Goal: Ask a question: Seek information or help from site administrators or community

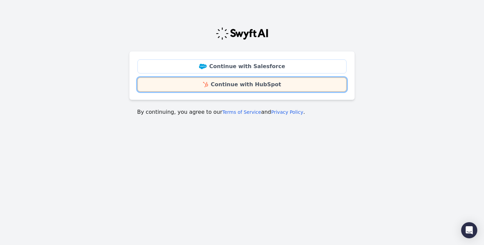
click at [256, 89] on link "Continue with HubSpot" at bounding box center [241, 85] width 209 height 14
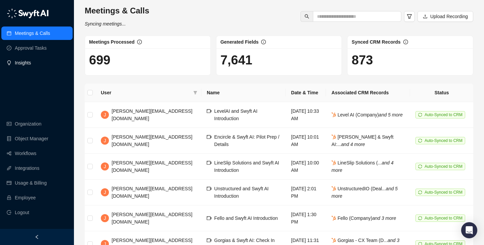
click at [31, 65] on link "Insights" at bounding box center [23, 62] width 16 height 13
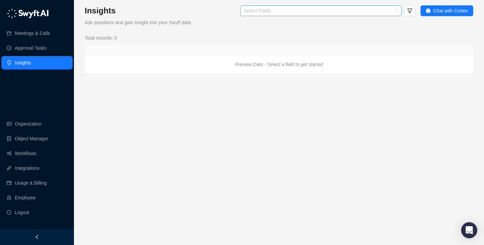
click at [275, 10] on div at bounding box center [318, 10] width 152 height 5
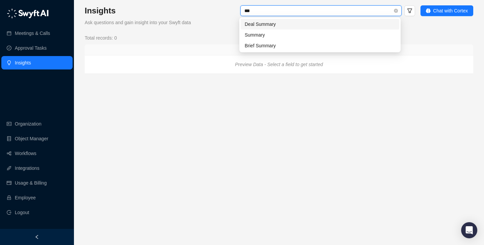
type input "****"
click at [273, 35] on div "Summary" at bounding box center [320, 34] width 151 height 7
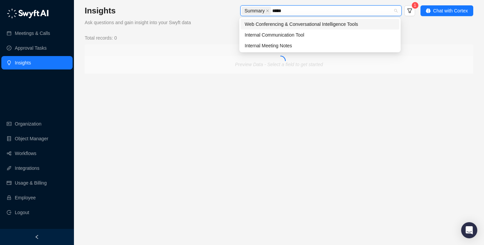
type input "******"
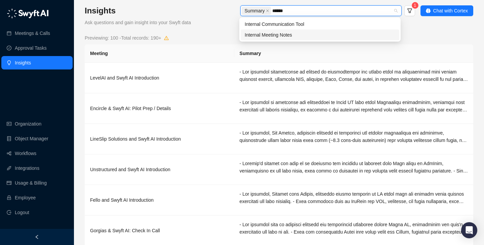
click at [276, 39] on div "Internal Meeting Notes" at bounding box center [320, 35] width 159 height 11
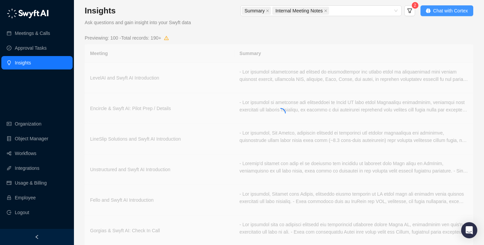
click at [440, 8] on span "Chat with Cortex" at bounding box center [450, 10] width 35 height 7
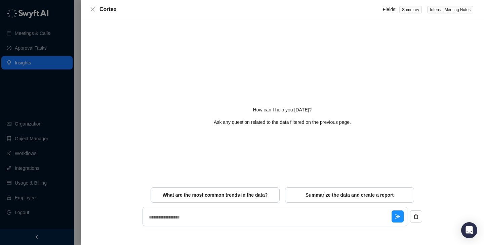
click at [45, 36] on div at bounding box center [242, 122] width 484 height 245
type textarea "*"
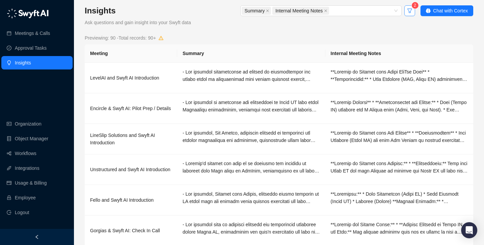
click at [412, 13] on button "button" at bounding box center [409, 10] width 11 height 11
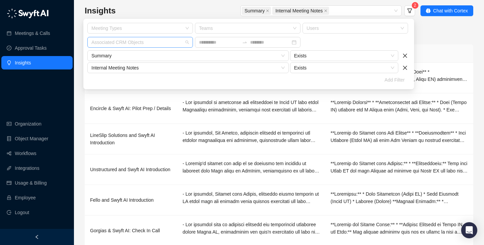
click at [158, 42] on div at bounding box center [137, 42] width 96 height 5
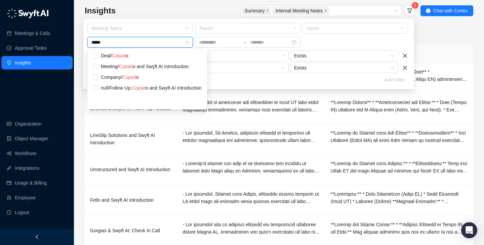
type input "******"
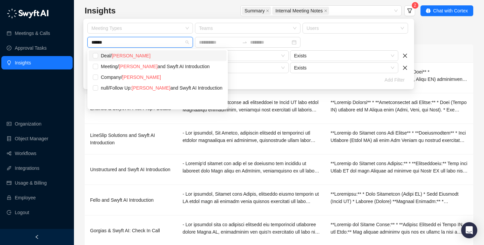
click at [105, 54] on div "Deal / [PERSON_NAME]" at bounding box center [162, 55] width 122 height 7
type textarea "*"
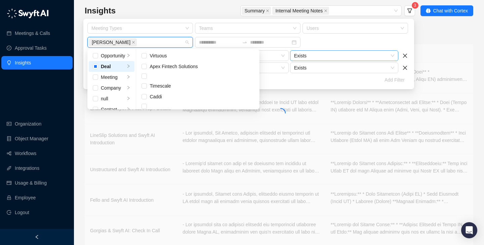
scroll to position [1011, 0]
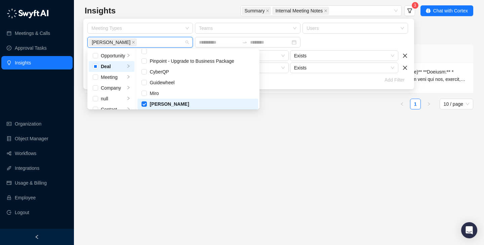
click at [445, 50] on th "Internal Meeting Notes" at bounding box center [399, 53] width 148 height 18
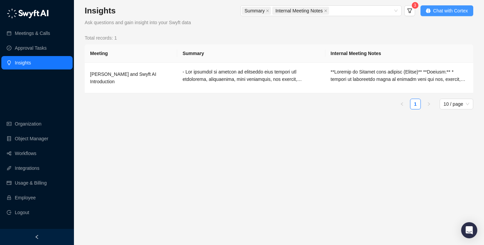
click at [446, 14] on button "Chat with Cortex" at bounding box center [446, 10] width 53 height 11
type textarea "*"
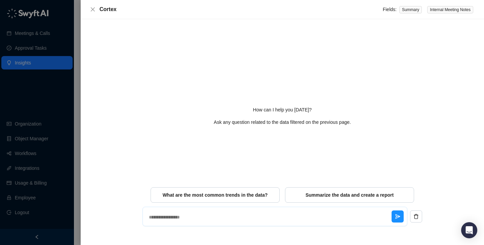
click at [220, 212] on textarea at bounding box center [268, 217] width 245 height 17
type textarea "*"
type textarea "**"
type textarea "*"
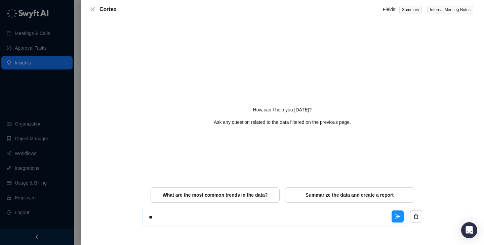
type textarea "***"
type textarea "*"
type textarea "****"
type textarea "*"
type textarea "****"
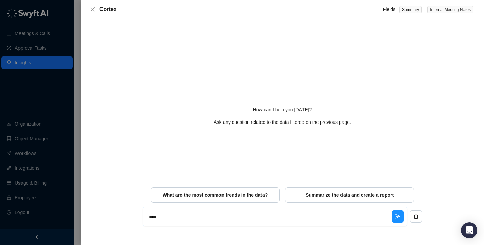
type textarea "*"
type textarea "******"
type textarea "*"
type textarea "*******"
type textarea "*"
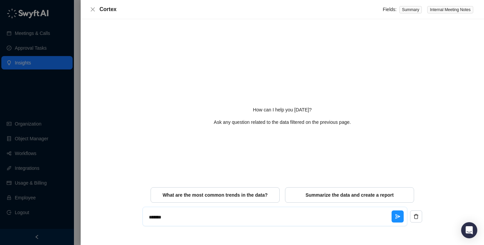
type textarea "********"
type textarea "*"
type textarea "********"
type textarea "*"
type textarea "**********"
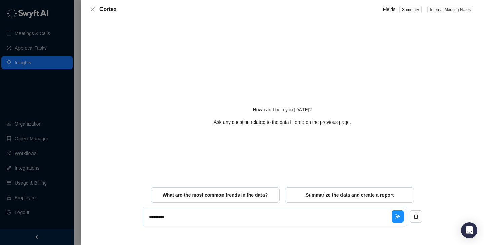
type textarea "*"
type textarea "**********"
type textarea "*"
type textarea "**********"
type textarea "*"
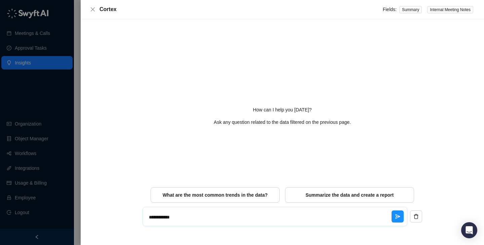
type textarea "**********"
type textarea "*"
type textarea "**********"
type textarea "*"
type textarea "**********"
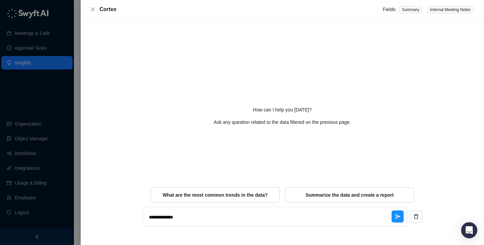
type textarea "*"
type textarea "**********"
type textarea "*"
type textarea "**********"
type textarea "*"
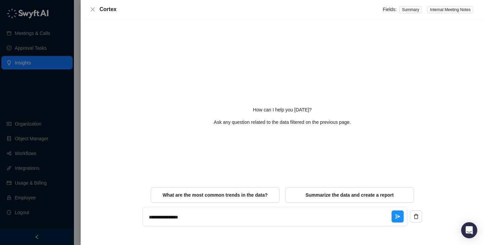
type textarea "**********"
type textarea "*"
type textarea "**********"
type textarea "*"
type textarea "**********"
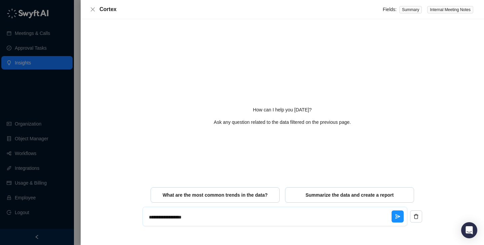
type textarea "*"
type textarea "**********"
type textarea "*"
type textarea "**********"
type textarea "*"
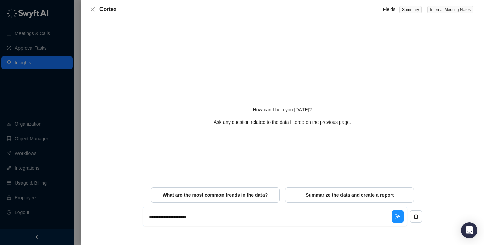
type textarea "**********"
type textarea "*"
type textarea "**********"
type textarea "*"
type textarea "**********"
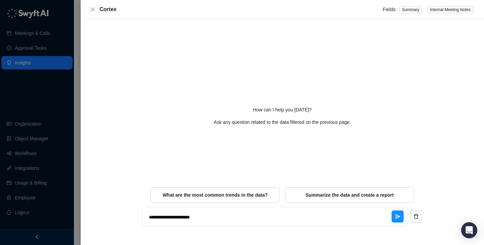
type textarea "*"
type textarea "**********"
type textarea "*"
type textarea "**********"
type textarea "*"
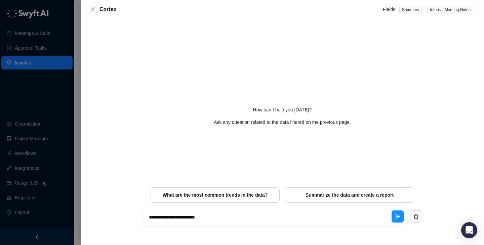
type textarea "**********"
type textarea "*"
type textarea "**********"
type textarea "*"
type textarea "**********"
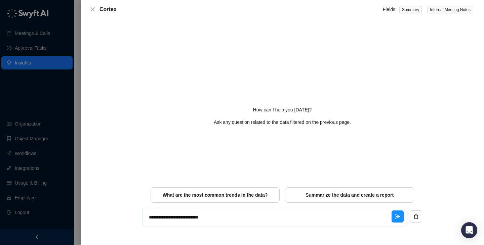
type textarea "*"
type textarea "**********"
type textarea "*"
type textarea "**********"
type textarea "*"
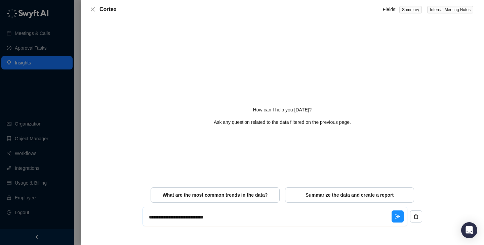
type textarea "**********"
type textarea "*"
type textarea "**********"
type textarea "*"
type textarea "**********"
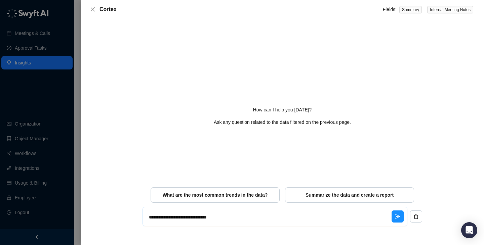
type textarea "*"
type textarea "**********"
type textarea "*"
type textarea "**********"
type textarea "*"
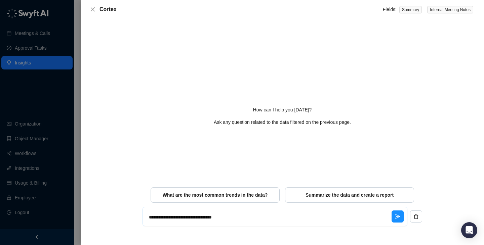
type textarea "**********"
type textarea "*"
type textarea "**********"
type textarea "*"
type textarea "**********"
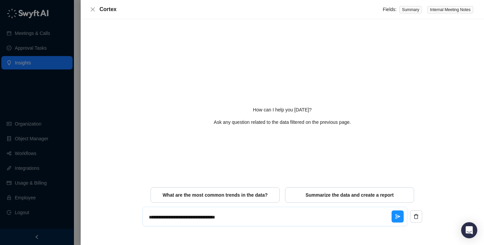
type textarea "*"
type textarea "**********"
type textarea "*"
type textarea "**********"
type textarea "*"
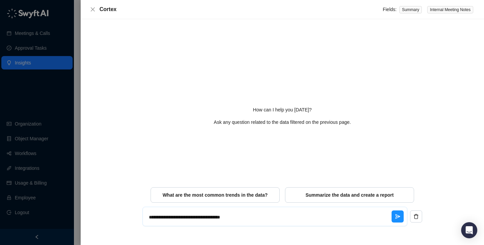
type textarea "**********"
type textarea "*"
type textarea "**********"
type textarea "*"
type textarea "**********"
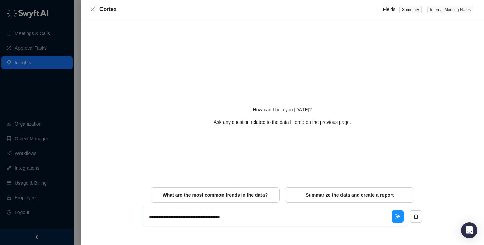
type textarea "*"
type textarea "**********"
type textarea "*"
type textarea "**********"
type textarea "*"
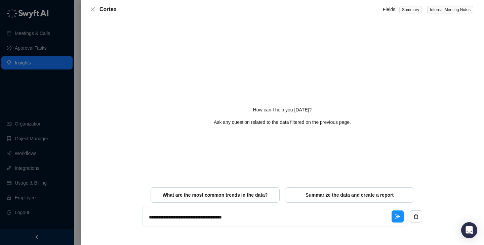
type textarea "**********"
type textarea "*"
type textarea "**********"
type textarea "*"
type textarea "**********"
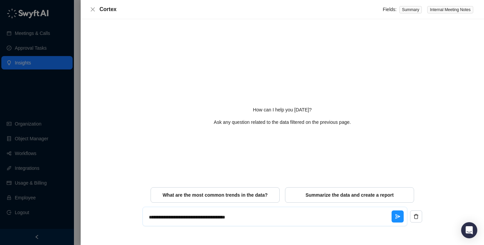
type textarea "*"
type textarea "**********"
type textarea "*"
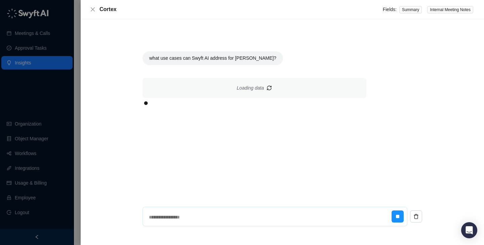
type textarea "*"
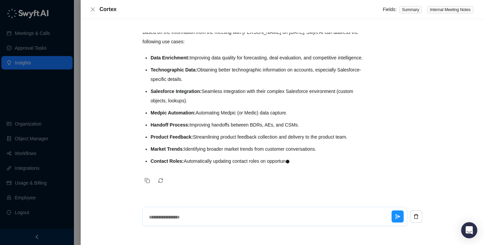
scroll to position [32, 0]
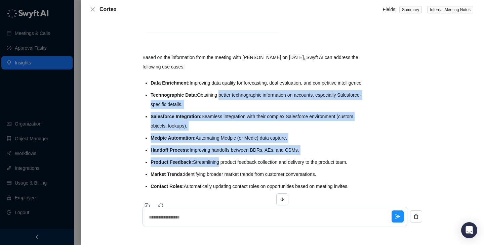
drag, startPoint x: 220, startPoint y: 169, endPoint x: 221, endPoint y: 105, distance: 64.2
click at [221, 105] on ul "Data Enrichment: Improving data quality for forecasting, deal evaluation, and c…" at bounding box center [259, 134] width 216 height 113
click at [221, 105] on li "Technographic Data: Obtaining better technographic information on accounts, esp…" at bounding box center [259, 99] width 216 height 19
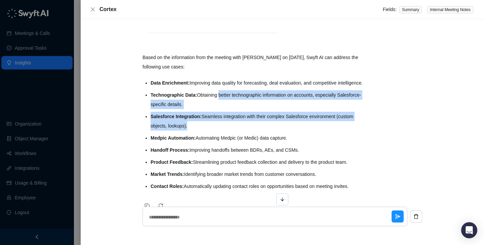
drag, startPoint x: 221, startPoint y: 105, endPoint x: 220, endPoint y: 172, distance: 66.5
click at [221, 172] on ul "Data Enrichment: Improving data quality for forecasting, deal evaluation, and c…" at bounding box center [259, 134] width 216 height 113
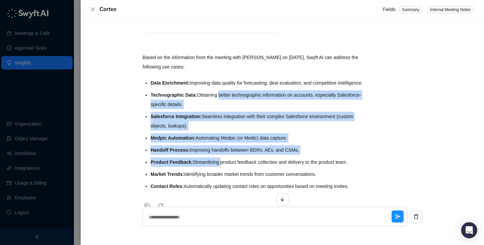
click at [220, 167] on li "Product Feedback: Streamlining product feedback collection and delivery to the …" at bounding box center [259, 162] width 216 height 9
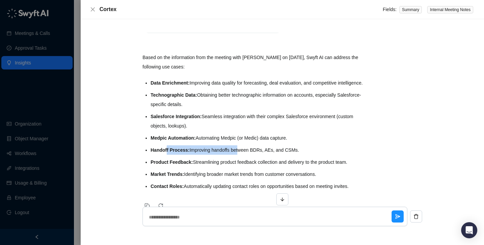
drag, startPoint x: 168, startPoint y: 162, endPoint x: 278, endPoint y: 162, distance: 109.5
click at [278, 155] on li "Handoff Process: Improving handoffs between BDRs, AEs, and CSMs." at bounding box center [259, 150] width 216 height 9
drag, startPoint x: 278, startPoint y: 162, endPoint x: 188, endPoint y: 162, distance: 90.1
click at [188, 155] on li "Handoff Process: Improving handoffs between BDRs, AEs, and CSMs." at bounding box center [259, 150] width 216 height 9
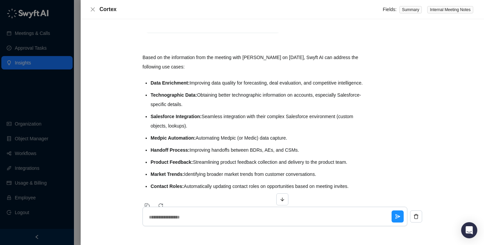
click at [188, 153] on strong "Handoff Process:" at bounding box center [170, 150] width 39 height 5
drag, startPoint x: 174, startPoint y: 160, endPoint x: 257, endPoint y: 160, distance: 83.7
click at [257, 155] on li "Handoff Process: Improving handoffs between BDRs, AEs, and CSMs." at bounding box center [259, 150] width 216 height 9
drag, startPoint x: 257, startPoint y: 160, endPoint x: 174, endPoint y: 160, distance: 83.0
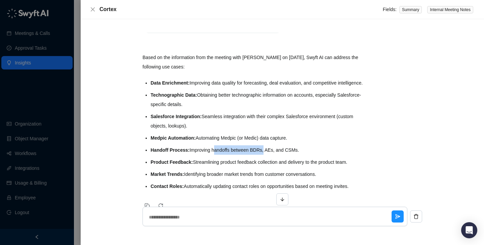
click at [175, 155] on li "Handoff Process: Improving handoffs between BDRs, AEs, and CSMs." at bounding box center [259, 150] width 216 height 9
click at [174, 153] on strong "Handoff Process:" at bounding box center [170, 150] width 39 height 5
drag, startPoint x: 174, startPoint y: 160, endPoint x: 260, endPoint y: 160, distance: 85.4
click at [260, 155] on li "Handoff Process: Improving handoffs between BDRs, AEs, and CSMs." at bounding box center [259, 150] width 216 height 9
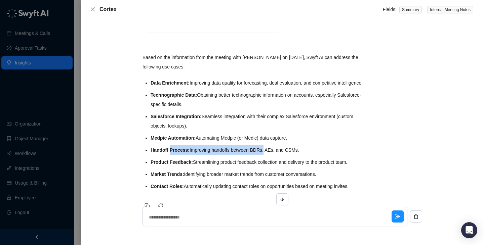
drag, startPoint x: 260, startPoint y: 160, endPoint x: 160, endPoint y: 159, distance: 100.2
click at [160, 155] on li "Handoff Process: Improving handoffs between BDRs, AEs, and CSMs." at bounding box center [259, 150] width 216 height 9
click at [160, 153] on strong "Handoff Process:" at bounding box center [170, 150] width 39 height 5
click at [175, 155] on li "Handoff Process: Improving handoffs between BDRs, AEs, and CSMs." at bounding box center [259, 150] width 216 height 9
drag, startPoint x: 171, startPoint y: 159, endPoint x: 253, endPoint y: 159, distance: 81.7
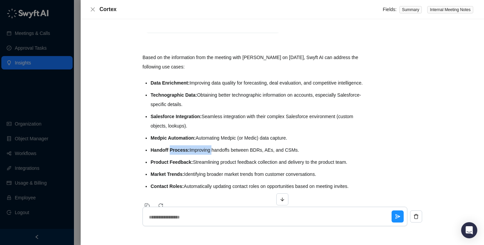
click at [253, 155] on li "Handoff Process: Improving handoffs between BDRs, AEs, and CSMs." at bounding box center [259, 150] width 216 height 9
drag, startPoint x: 253, startPoint y: 159, endPoint x: 177, endPoint y: 156, distance: 75.6
click at [177, 155] on li "Handoff Process: Improving handoffs between BDRs, AEs, and CSMs." at bounding box center [259, 150] width 216 height 9
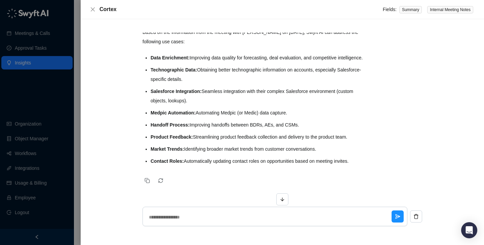
scroll to position [67, 0]
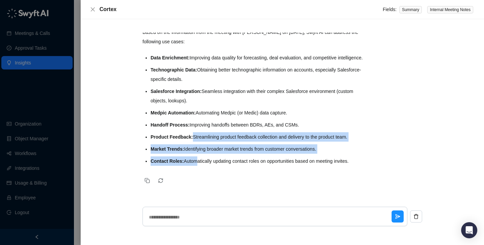
drag, startPoint x: 197, startPoint y: 158, endPoint x: 192, endPoint y: 132, distance: 26.2
click at [192, 133] on ul "Data Enrichment: Improving data quality for forecasting, deal evaluation, and c…" at bounding box center [259, 109] width 216 height 113
click at [192, 132] on li "Product Feedback: Streamlining product feedback collection and delivery to the …" at bounding box center [259, 136] width 216 height 9
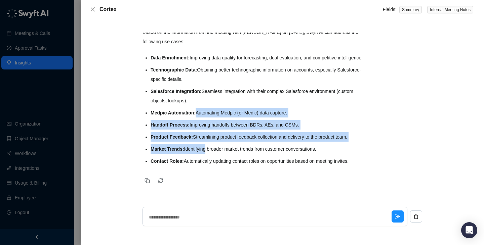
drag, startPoint x: 197, startPoint y: 115, endPoint x: 207, endPoint y: 150, distance: 35.6
click at [207, 150] on ul "Data Enrichment: Improving data quality for forecasting, deal evaluation, and c…" at bounding box center [259, 109] width 216 height 113
click at [207, 150] on li "Market Trends: Identifying broader market trends from customer conversations." at bounding box center [259, 148] width 216 height 9
drag, startPoint x: 207, startPoint y: 150, endPoint x: 197, endPoint y: 114, distance: 37.3
click at [197, 112] on ul "Data Enrichment: Improving data quality for forecasting, deal evaluation, and c…" at bounding box center [259, 109] width 216 height 113
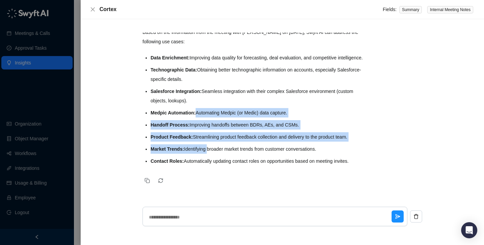
click at [196, 114] on strong "Medpic Automation:" at bounding box center [173, 112] width 45 height 5
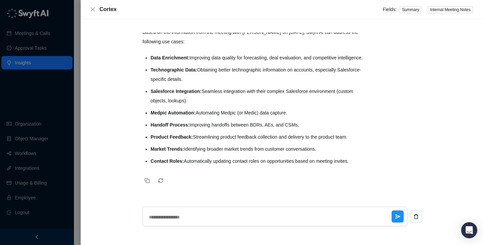
click at [181, 138] on strong "Product Feedback:" at bounding box center [172, 136] width 42 height 5
click at [207, 138] on li "Product Feedback: Streamlining product feedback collection and delivery to the …" at bounding box center [259, 136] width 216 height 9
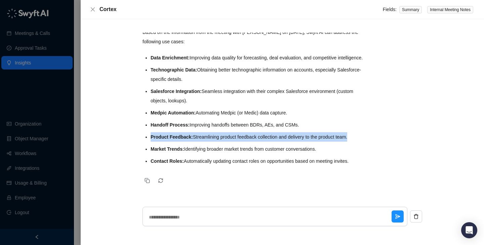
click at [207, 138] on li "Product Feedback: Streamlining product feedback collection and delivery to the …" at bounding box center [259, 136] width 216 height 9
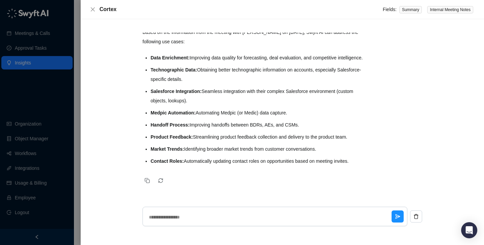
click at [234, 135] on li "Product Feedback: Streamlining product feedback collection and delivery to the …" at bounding box center [259, 136] width 216 height 9
drag, startPoint x: 197, startPoint y: 136, endPoint x: 345, endPoint y: 132, distance: 148.6
click at [345, 131] on ul "Data Enrichment: Improving data quality for forecasting, deal evaluation, and c…" at bounding box center [259, 109] width 216 height 113
click at [345, 132] on li "Product Feedback: Streamlining product feedback collection and delivery to the …" at bounding box center [259, 136] width 216 height 9
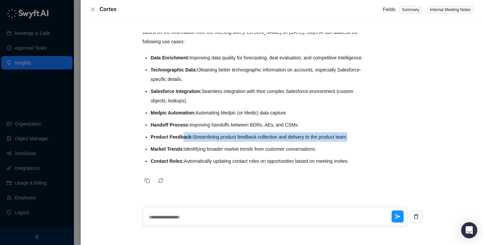
drag, startPoint x: 357, startPoint y: 135, endPoint x: 181, endPoint y: 136, distance: 176.1
click at [180, 135] on li "Product Feedback: Streamlining product feedback collection and delivery to the …" at bounding box center [259, 136] width 216 height 9
click at [181, 136] on strong "Product Feedback:" at bounding box center [172, 136] width 42 height 5
drag, startPoint x: 181, startPoint y: 136, endPoint x: 272, endPoint y: 136, distance: 91.4
click at [272, 136] on li "Product Feedback: Streamlining product feedback collection and delivery to the …" at bounding box center [259, 136] width 216 height 9
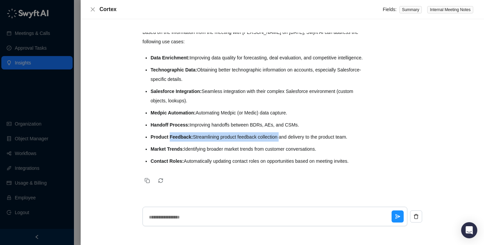
click at [272, 136] on li "Product Feedback: Streamlining product feedback collection and delivery to the …" at bounding box center [259, 136] width 216 height 9
drag, startPoint x: 272, startPoint y: 136, endPoint x: 182, endPoint y: 136, distance: 89.7
click at [182, 136] on li "Product Feedback: Streamlining product feedback collection and delivery to the …" at bounding box center [259, 136] width 216 height 9
click at [182, 136] on strong "Product Feedback:" at bounding box center [172, 136] width 42 height 5
click at [186, 215] on textarea at bounding box center [268, 217] width 245 height 17
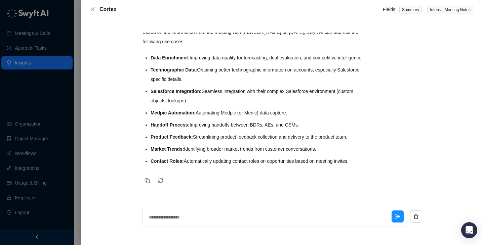
type textarea "*"
type textarea "**"
type textarea "*"
type textarea "***"
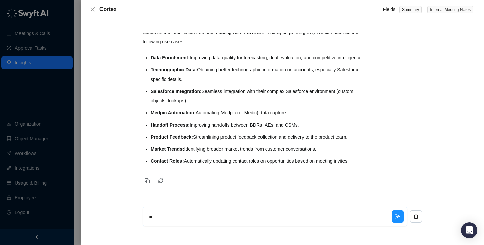
type textarea "*"
type textarea "****"
type textarea "*"
type textarea "****"
type textarea "*"
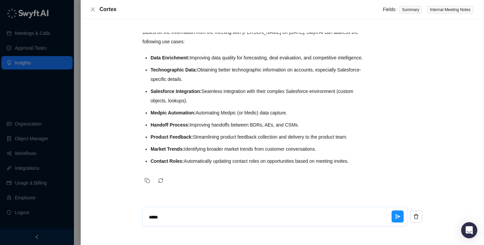
type textarea "******"
type textarea "*"
type textarea "*******"
type textarea "*"
type textarea "********"
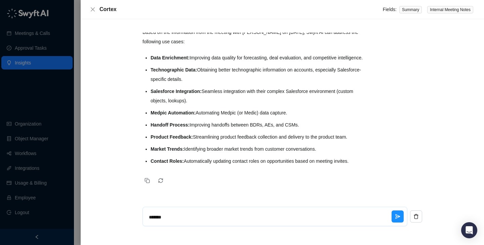
type textarea "*"
type textarea "*********"
type textarea "*"
type textarea "**********"
type textarea "*"
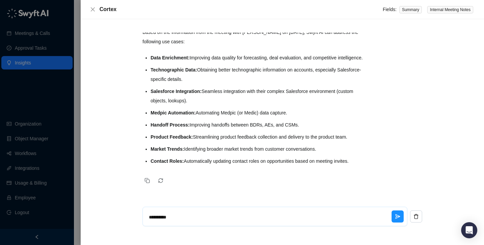
type textarea "**********"
type textarea "*"
type textarea "**********"
type textarea "*"
type textarea "**********"
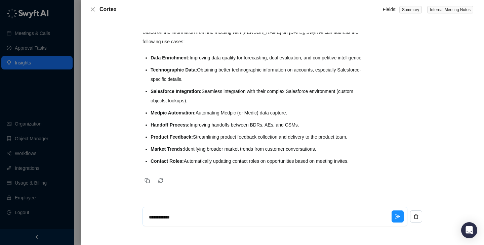
type textarea "*"
type textarea "**********"
type textarea "*"
type textarea "**********"
type textarea "*"
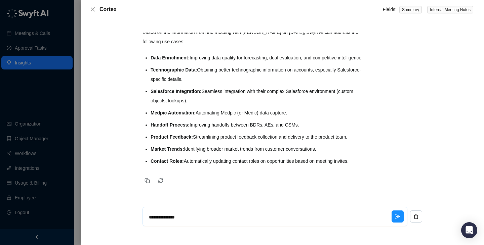
type textarea "**********"
type textarea "*"
type textarea "**********"
type textarea "*"
type textarea "**********"
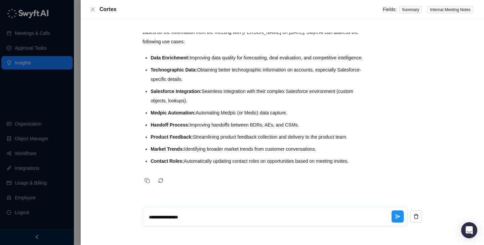
type textarea "*"
type textarea "**********"
type textarea "*"
type textarea "**********"
type textarea "*"
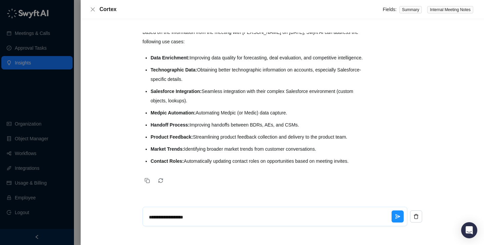
type textarea "**********"
type textarea "*"
type textarea "**********"
type textarea "*"
type textarea "**********"
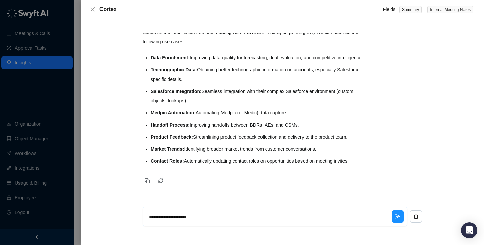
type textarea "*"
type textarea "**********"
type textarea "*"
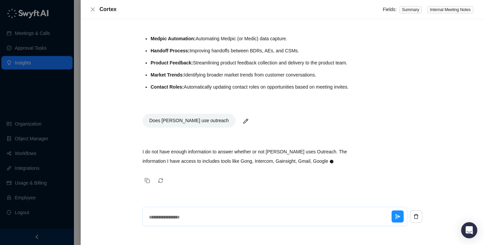
scroll to position [150, 0]
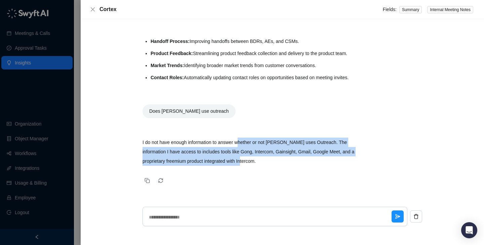
drag, startPoint x: 242, startPoint y: 146, endPoint x: 256, endPoint y: 162, distance: 21.2
click at [256, 162] on p "I do not have enough information to answer whether or not [PERSON_NAME] uses Ou…" at bounding box center [254, 152] width 224 height 28
drag, startPoint x: 256, startPoint y: 162, endPoint x: 224, endPoint y: 142, distance: 37.1
click at [224, 142] on p "I do not have enough information to answer whether or not [PERSON_NAME] uses Ou…" at bounding box center [254, 152] width 224 height 28
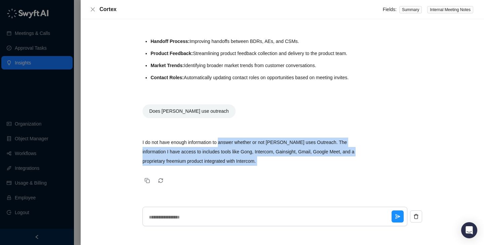
click at [224, 142] on p "I do not have enough information to answer whether or not [PERSON_NAME] uses Ou…" at bounding box center [254, 152] width 224 height 28
drag, startPoint x: 224, startPoint y: 142, endPoint x: 244, endPoint y: 163, distance: 28.5
click at [245, 163] on p "I do not have enough information to answer whether or not [PERSON_NAME] uses Ou…" at bounding box center [254, 152] width 224 height 28
click at [244, 163] on p "I do not have enough information to answer whether or not [PERSON_NAME] uses Ou…" at bounding box center [254, 152] width 224 height 28
drag, startPoint x: 244, startPoint y: 163, endPoint x: 218, endPoint y: 142, distance: 33.2
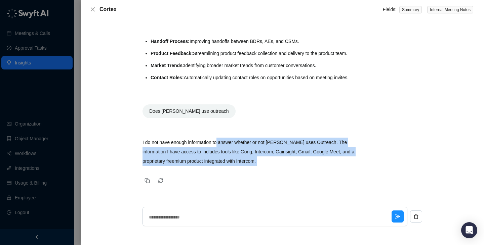
click at [218, 142] on p "I do not have enough information to answer whether or not [PERSON_NAME] uses Ou…" at bounding box center [254, 152] width 224 height 28
drag, startPoint x: 250, startPoint y: 164, endPoint x: 226, endPoint y: 143, distance: 31.7
click at [226, 143] on p "I do not have enough information to answer whether or not [PERSON_NAME] uses Ou…" at bounding box center [254, 152] width 224 height 28
click at [226, 144] on p "I do not have enough information to answer whether or not [PERSON_NAME] uses Ou…" at bounding box center [254, 152] width 224 height 28
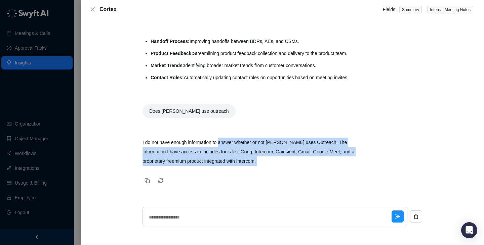
drag, startPoint x: 226, startPoint y: 144, endPoint x: 245, endPoint y: 162, distance: 26.0
click at [245, 162] on p "I do not have enough information to answer whether or not [PERSON_NAME] uses Ou…" at bounding box center [254, 152] width 224 height 28
drag, startPoint x: 245, startPoint y: 162, endPoint x: 239, endPoint y: 139, distance: 23.2
click at [239, 139] on p "I do not have enough information to answer whether or not [PERSON_NAME] uses Ou…" at bounding box center [254, 152] width 224 height 28
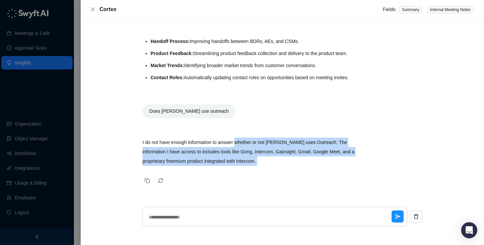
click at [239, 139] on p "I do not have enough information to answer whether or not [PERSON_NAME] uses Ou…" at bounding box center [254, 152] width 224 height 28
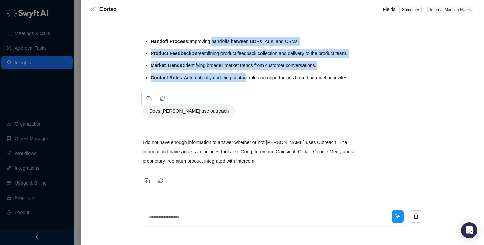
drag, startPoint x: 250, startPoint y: 76, endPoint x: 214, endPoint y: 46, distance: 46.7
click at [214, 46] on ul "Data Enrichment: Improving data quality for forecasting, deal evaluation, and c…" at bounding box center [259, 25] width 216 height 113
click at [214, 46] on li "Handoff Process: Improving handoffs between BDRs, AEs, and CSMs." at bounding box center [259, 41] width 216 height 9
drag, startPoint x: 214, startPoint y: 46, endPoint x: 239, endPoint y: 74, distance: 37.7
click at [239, 74] on ul "Data Enrichment: Improving data quality for forecasting, deal evaluation, and c…" at bounding box center [259, 25] width 216 height 113
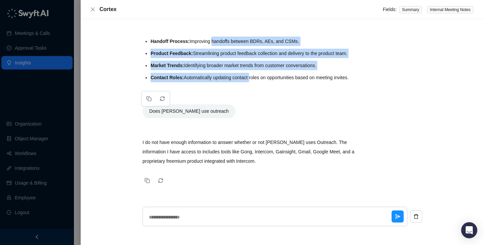
click at [239, 74] on li "Contact Roles: Automatically updating contact roles on opportunities based on m…" at bounding box center [259, 77] width 216 height 9
drag, startPoint x: 239, startPoint y: 74, endPoint x: 218, endPoint y: 42, distance: 38.7
click at [218, 42] on ul "Data Enrichment: Improving data quality for forecasting, deal evaluation, and c…" at bounding box center [259, 25] width 216 height 113
click at [218, 42] on li "Handoff Process: Improving handoffs between BDRs, AEs, and CSMs." at bounding box center [259, 41] width 216 height 9
drag, startPoint x: 218, startPoint y: 42, endPoint x: 244, endPoint y: 76, distance: 43.2
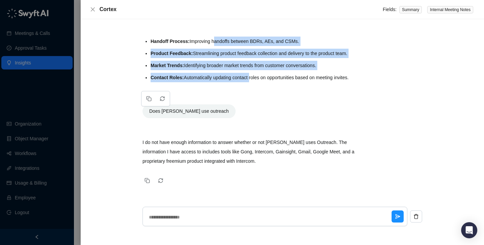
click at [244, 76] on ul "Data Enrichment: Improving data quality for forecasting, deal evaluation, and c…" at bounding box center [259, 25] width 216 height 113
click at [244, 76] on li "Contact Roles: Automatically updating contact roles on opportunities based on m…" at bounding box center [259, 77] width 216 height 9
drag, startPoint x: 244, startPoint y: 76, endPoint x: 219, endPoint y: 41, distance: 43.2
click at [219, 41] on ul "Data Enrichment: Improving data quality for forecasting, deal evaluation, and c…" at bounding box center [259, 25] width 216 height 113
click at [219, 41] on li "Handoff Process: Improving handoffs between BDRs, AEs, and CSMs." at bounding box center [259, 41] width 216 height 9
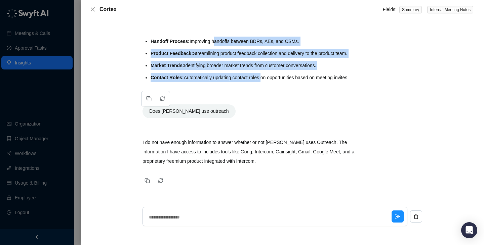
drag, startPoint x: 219, startPoint y: 41, endPoint x: 254, endPoint y: 76, distance: 49.9
click at [254, 76] on ul "Data Enrichment: Improving data quality for forecasting, deal evaluation, and c…" at bounding box center [259, 25] width 216 height 113
click at [254, 76] on li "Contact Roles: Automatically updating contact roles on opportunities based on m…" at bounding box center [259, 77] width 216 height 9
drag, startPoint x: 254, startPoint y: 76, endPoint x: 216, endPoint y: 37, distance: 55.1
click at [216, 37] on ul "Data Enrichment: Improving data quality for forecasting, deal evaluation, and c…" at bounding box center [259, 25] width 216 height 113
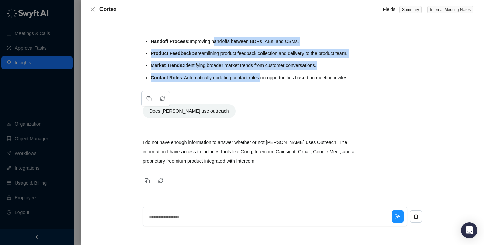
click at [216, 37] on li "Handoff Process: Improving handoffs between BDRs, AEs, and CSMs." at bounding box center [259, 41] width 216 height 9
drag, startPoint x: 216, startPoint y: 37, endPoint x: 248, endPoint y: 78, distance: 52.4
click at [248, 78] on ul "Data Enrichment: Improving data quality for forecasting, deal evaluation, and c…" at bounding box center [259, 25] width 216 height 113
click at [248, 78] on li "Contact Roles: Automatically updating contact roles on opportunities based on m…" at bounding box center [259, 77] width 216 height 9
drag, startPoint x: 244, startPoint y: 77, endPoint x: 226, endPoint y: 43, distance: 38.8
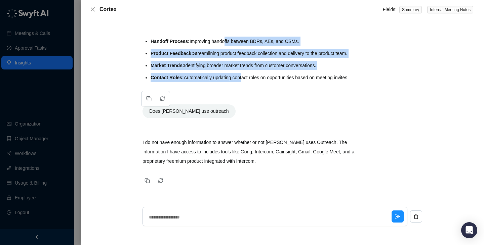
click at [226, 43] on ul "Data Enrichment: Improving data quality for forecasting, deal evaluation, and c…" at bounding box center [259, 25] width 216 height 113
click at [226, 43] on li "Handoff Process: Improving handoffs between BDRs, AEs, and CSMs." at bounding box center [259, 41] width 216 height 9
drag, startPoint x: 226, startPoint y: 43, endPoint x: 248, endPoint y: 83, distance: 45.1
click at [248, 83] on div "Based on the information from the meeting with [PERSON_NAME] on [DATE], Swyft A…" at bounding box center [254, 13] width 224 height 152
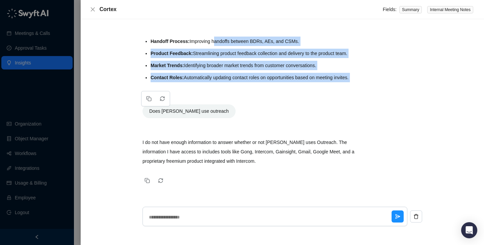
click at [248, 83] on div "Based on the information from the meeting with [PERSON_NAME] on [DATE], Swyft A…" at bounding box center [254, 13] width 224 height 152
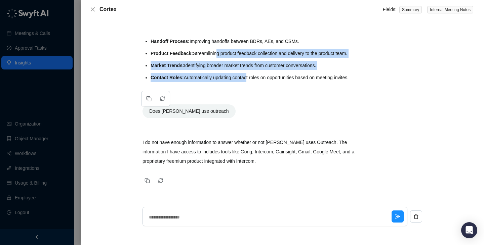
drag, startPoint x: 248, startPoint y: 76, endPoint x: 218, endPoint y: 50, distance: 40.0
click at [217, 50] on ul "Data Enrichment: Improving data quality for forecasting, deal evaluation, and c…" at bounding box center [259, 25] width 216 height 113
click at [218, 50] on li "Product Feedback: Streamlining product feedback collection and delivery to the …" at bounding box center [259, 53] width 216 height 9
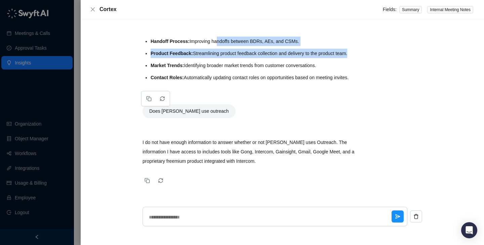
drag, startPoint x: 217, startPoint y: 41, endPoint x: 239, endPoint y: 61, distance: 29.3
click at [239, 61] on ul "Data Enrichment: Improving data quality for forecasting, deal evaluation, and c…" at bounding box center [259, 25] width 216 height 113
click at [239, 61] on li "Market Trends: Identifying broader market trends from customer conversations." at bounding box center [259, 65] width 216 height 9
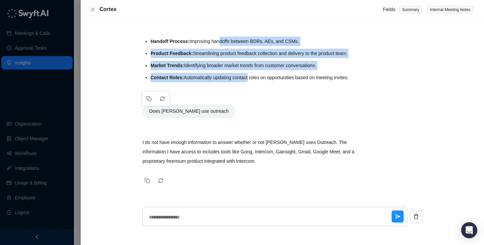
drag, startPoint x: 251, startPoint y: 77, endPoint x: 217, endPoint y: 40, distance: 50.0
click at [217, 40] on ul "Data Enrichment: Improving data quality for forecasting, deal evaluation, and c…" at bounding box center [259, 25] width 216 height 113
click at [217, 40] on li "Handoff Process: Improving handoffs between BDRs, AEs, and CSMs." at bounding box center [259, 41] width 216 height 9
drag, startPoint x: 217, startPoint y: 40, endPoint x: 257, endPoint y: 82, distance: 58.5
click at [257, 82] on div "Based on the information from the meeting with [PERSON_NAME] on [DATE], Swyft A…" at bounding box center [254, 13] width 224 height 152
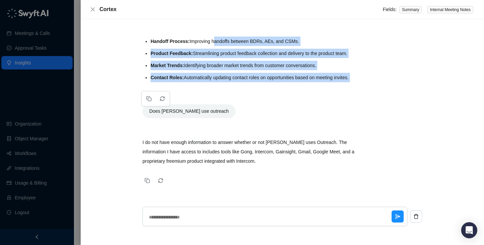
click at [257, 82] on div "Based on the information from the meeting with [PERSON_NAME] on [DATE], Swyft A…" at bounding box center [254, 13] width 224 height 152
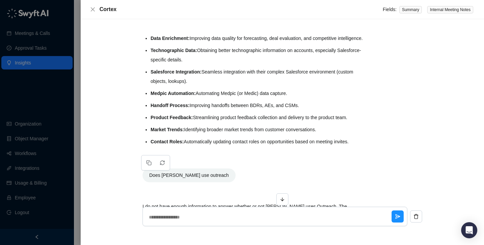
scroll to position [43, 0]
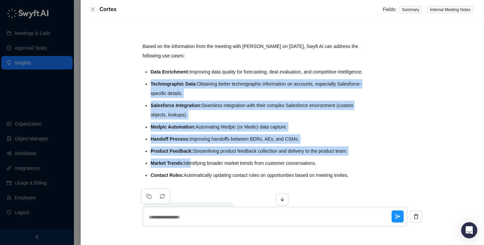
drag, startPoint x: 189, startPoint y: 88, endPoint x: 189, endPoint y: 177, distance: 89.4
click at [190, 178] on ul "Data Enrichment: Improving data quality for forecasting, deal evaluation, and c…" at bounding box center [259, 123] width 216 height 113
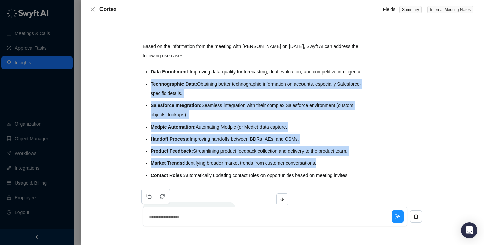
click at [189, 177] on ul "Data Enrichment: Improving data quality for forecasting, deal evaluation, and c…" at bounding box center [259, 123] width 216 height 113
drag, startPoint x: 189, startPoint y: 177, endPoint x: 231, endPoint y: 94, distance: 93.2
click at [231, 94] on ul "Data Enrichment: Improving data quality for forecasting, deal evaluation, and c…" at bounding box center [259, 123] width 216 height 113
click at [231, 94] on li "Technographic Data: Obtaining better technographic information on accounts, esp…" at bounding box center [259, 88] width 216 height 19
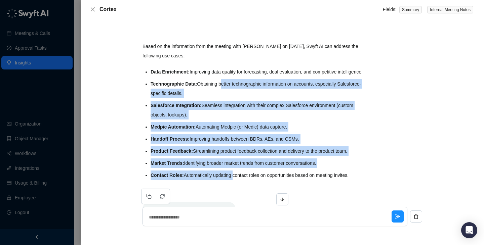
drag, startPoint x: 231, startPoint y: 94, endPoint x: 222, endPoint y: 184, distance: 90.5
click at [222, 180] on ul "Data Enrichment: Improving data quality for forecasting, deal evaluation, and c…" at bounding box center [259, 123] width 216 height 113
click at [222, 180] on li "Contact Roles: Automatically updating contact roles on opportunities based on m…" at bounding box center [259, 175] width 216 height 9
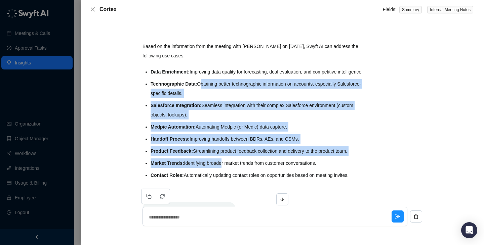
drag, startPoint x: 223, startPoint y: 169, endPoint x: 200, endPoint y: 91, distance: 81.3
click at [200, 91] on ul "Data Enrichment: Improving data quality for forecasting, deal evaluation, and c…" at bounding box center [259, 123] width 216 height 113
click at [200, 91] on li "Technographic Data: Obtaining better technographic information on accounts, esp…" at bounding box center [259, 88] width 216 height 19
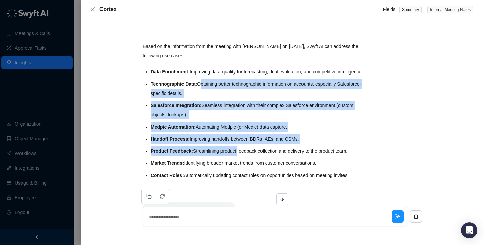
drag, startPoint x: 200, startPoint y: 91, endPoint x: 227, endPoint y: 164, distance: 77.6
click at [227, 164] on ul "Data Enrichment: Improving data quality for forecasting, deal evaluation, and c…" at bounding box center [259, 123] width 216 height 113
click at [227, 156] on li "Product Feedback: Streamlining product feedback collection and delivery to the …" at bounding box center [259, 151] width 216 height 9
drag, startPoint x: 227, startPoint y: 164, endPoint x: 195, endPoint y: 88, distance: 82.5
click at [195, 88] on ul "Data Enrichment: Improving data quality for forecasting, deal evaluation, and c…" at bounding box center [259, 123] width 216 height 113
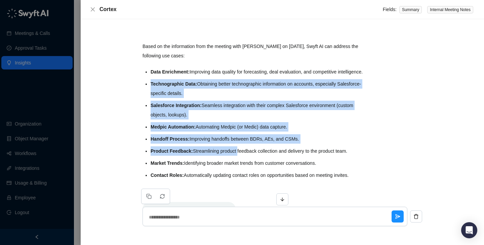
click at [195, 88] on ul "Data Enrichment: Improving data quality for forecasting, deal evaluation, and c…" at bounding box center [259, 123] width 216 height 113
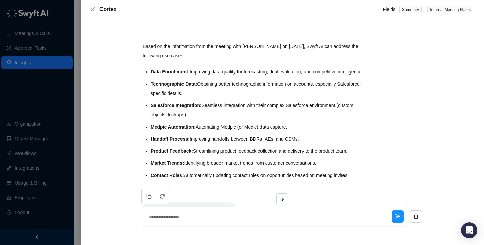
scroll to position [150, 0]
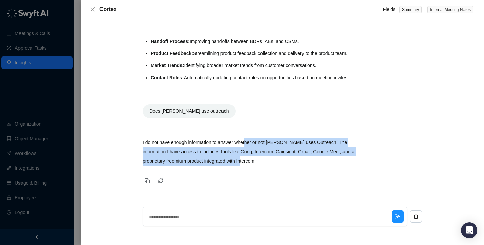
drag, startPoint x: 273, startPoint y: 165, endPoint x: 244, endPoint y: 141, distance: 36.7
click at [244, 141] on p "I do not have enough information to answer whether or not [PERSON_NAME] uses Ou…" at bounding box center [254, 152] width 224 height 28
drag, startPoint x: 244, startPoint y: 141, endPoint x: 272, endPoint y: 163, distance: 35.2
click at [273, 164] on p "I do not have enough information to answer whether or not [PERSON_NAME] uses Ou…" at bounding box center [254, 152] width 224 height 28
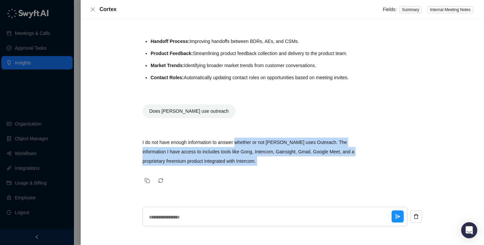
click at [272, 163] on p "I do not have enough information to answer whether or not [PERSON_NAME] uses Ou…" at bounding box center [254, 152] width 224 height 28
drag, startPoint x: 272, startPoint y: 163, endPoint x: 221, endPoint y: 142, distance: 54.8
click at [221, 140] on p "I do not have enough information to answer whether or not [PERSON_NAME] uses Ou…" at bounding box center [254, 152] width 224 height 28
click at [221, 142] on p "I do not have enough information to answer whether or not [PERSON_NAME] uses Ou…" at bounding box center [254, 152] width 224 height 28
drag, startPoint x: 221, startPoint y: 142, endPoint x: 262, endPoint y: 161, distance: 45.1
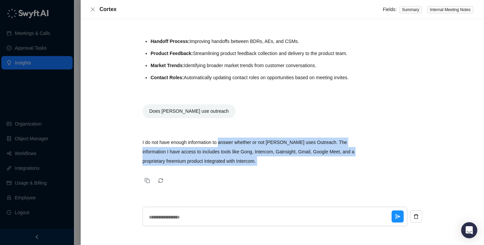
click at [262, 161] on p "I do not have enough information to answer whether or not [PERSON_NAME] uses Ou…" at bounding box center [254, 152] width 224 height 28
drag, startPoint x: 262, startPoint y: 161, endPoint x: 218, endPoint y: 139, distance: 49.6
click at [219, 139] on p "I do not have enough information to answer whether or not [PERSON_NAME] uses Ou…" at bounding box center [254, 152] width 224 height 28
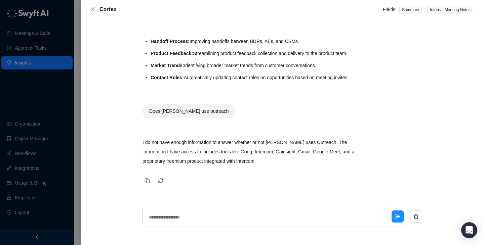
click at [218, 139] on p "I do not have enough information to answer whether or not [PERSON_NAME] uses Ou…" at bounding box center [254, 152] width 224 height 28
click at [206, 221] on textarea at bounding box center [268, 217] width 245 height 17
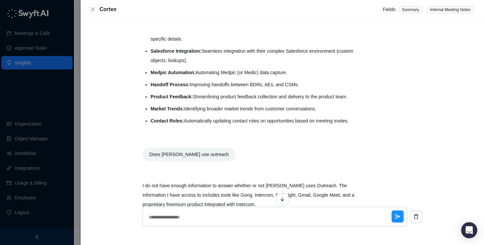
scroll to position [42, 0]
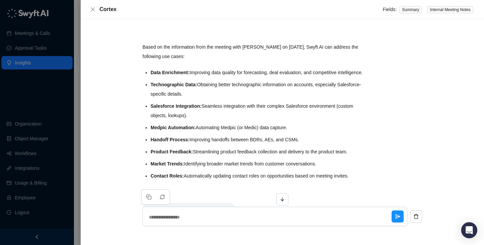
drag, startPoint x: 262, startPoint y: 92, endPoint x: 216, endPoint y: 122, distance: 55.0
click at [216, 123] on div "Based on the information from the meeting with [PERSON_NAME] on [DATE], Swyft A…" at bounding box center [282, 111] width 280 height 167
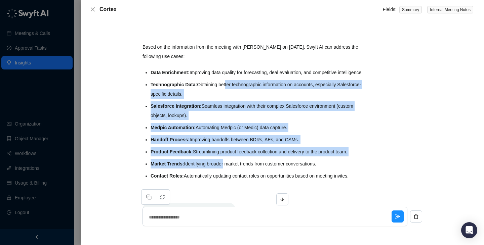
drag, startPoint x: 226, startPoint y: 98, endPoint x: 226, endPoint y: 176, distance: 77.6
click at [226, 176] on ul "Data Enrichment: Improving data quality for forecasting, deal evaluation, and c…" at bounding box center [259, 124] width 216 height 113
click at [226, 169] on li "Market Trends: Identifying broader market trends from customer conversations." at bounding box center [259, 163] width 216 height 9
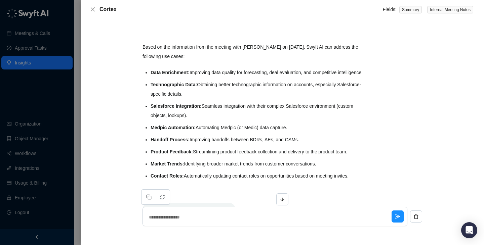
drag, startPoint x: 226, startPoint y: 176, endPoint x: 226, endPoint y: 91, distance: 84.7
click at [226, 91] on ul "Data Enrichment: Improving data quality for forecasting, deal evaluation, and c…" at bounding box center [259, 124] width 216 height 113
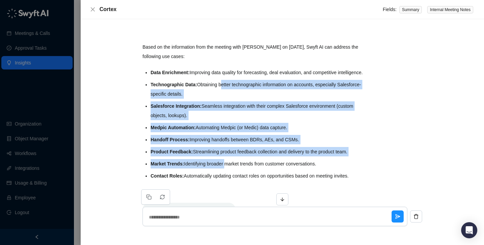
click at [226, 91] on li "Technographic Data: Obtaining better technographic information on accounts, esp…" at bounding box center [259, 89] width 216 height 19
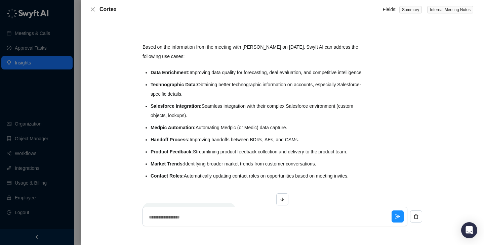
type textarea "*"
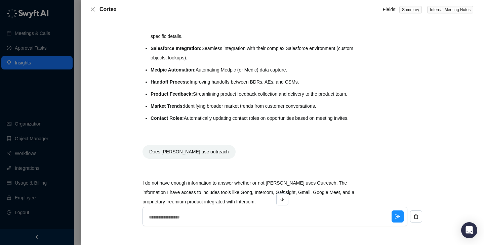
scroll to position [101, 0]
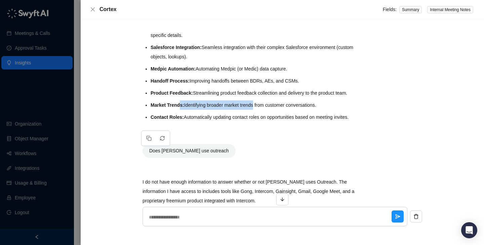
drag, startPoint x: 180, startPoint y: 115, endPoint x: 257, endPoint y: 115, distance: 77.3
click at [257, 110] on li "Market Trends: Identifying broader market trends from customer conversations." at bounding box center [259, 104] width 216 height 9
drag, startPoint x: 257, startPoint y: 115, endPoint x: 188, endPoint y: 115, distance: 69.2
click at [188, 110] on li "Market Trends: Identifying broader market trends from customer conversations." at bounding box center [259, 104] width 216 height 9
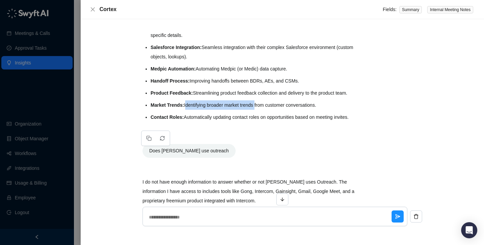
click at [188, 110] on li "Market Trends: Identifying broader market trends from customer conversations." at bounding box center [259, 104] width 216 height 9
drag, startPoint x: 188, startPoint y: 115, endPoint x: 278, endPoint y: 115, distance: 89.7
click at [278, 110] on li "Market Trends: Identifying broader market trends from customer conversations." at bounding box center [259, 104] width 216 height 9
drag, startPoint x: 278, startPoint y: 115, endPoint x: 179, endPoint y: 115, distance: 98.8
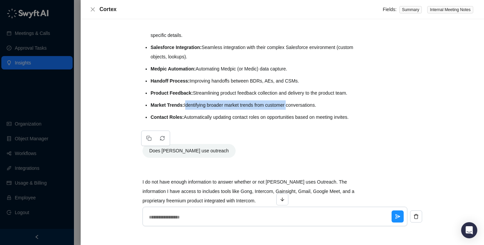
click at [179, 110] on li "Market Trends: Identifying broader market trends from customer conversations." at bounding box center [259, 104] width 216 height 9
click at [179, 108] on strong "Market Trends:" at bounding box center [168, 104] width 34 height 5
drag, startPoint x: 179, startPoint y: 115, endPoint x: 266, endPoint y: 115, distance: 86.7
click at [266, 110] on li "Market Trends: Identifying broader market trends from customer conversations." at bounding box center [259, 104] width 216 height 9
click at [265, 110] on li "Market Trends: Identifying broader market trends from customer conversations." at bounding box center [259, 104] width 216 height 9
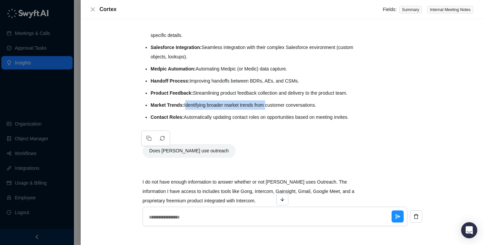
drag, startPoint x: 265, startPoint y: 115, endPoint x: 185, endPoint y: 116, distance: 80.6
click at [185, 110] on li "Market Trends: Identifying broader market trends from customer conversations." at bounding box center [259, 104] width 216 height 9
click at [184, 108] on strong "Market Trends:" at bounding box center [168, 104] width 34 height 5
drag, startPoint x: 185, startPoint y: 116, endPoint x: 261, endPoint y: 116, distance: 75.9
click at [261, 110] on li "Market Trends: Identifying broader market trends from customer conversations." at bounding box center [259, 104] width 216 height 9
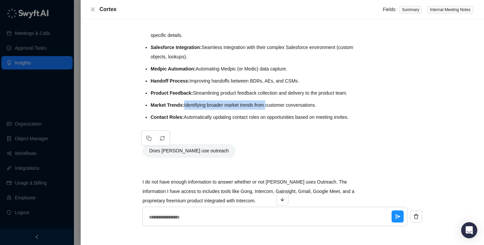
click at [261, 110] on li "Market Trends: Identifying broader market trends from customer conversations." at bounding box center [259, 104] width 216 height 9
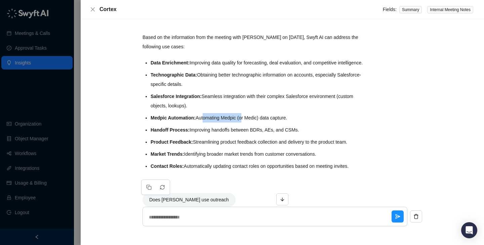
drag, startPoint x: 204, startPoint y: 129, endPoint x: 259, endPoint y: 129, distance: 55.1
click at [259, 123] on li "Medpic Automation: Automating Medpic (or Medic) data capture." at bounding box center [259, 117] width 216 height 9
drag, startPoint x: 259, startPoint y: 129, endPoint x: 223, endPoint y: 129, distance: 36.3
click at [223, 123] on li "Medpic Automation: Automating Medpic (or Medic) data capture." at bounding box center [259, 117] width 216 height 9
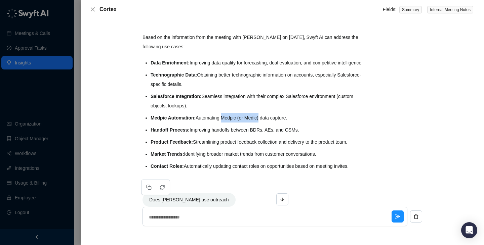
click at [223, 123] on li "Medpic Automation: Automating Medpic (or Medic) data capture." at bounding box center [259, 117] width 216 height 9
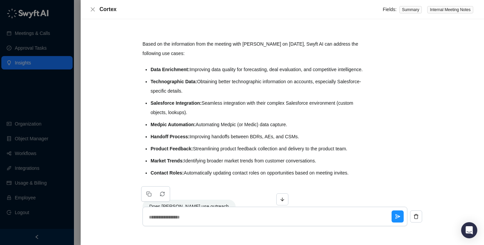
scroll to position [45, 0]
drag, startPoint x: 237, startPoint y: 103, endPoint x: 237, endPoint y: 136, distance: 33.6
click at [237, 136] on ul "Data Enrichment: Improving data quality for forecasting, deal evaluation, and c…" at bounding box center [259, 122] width 216 height 113
click at [237, 130] on li "Medpic Automation: Automating Medpic (or Medic) data capture." at bounding box center [259, 125] width 216 height 9
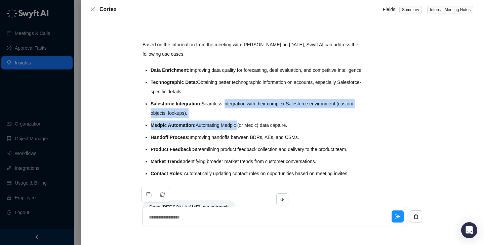
drag, startPoint x: 237, startPoint y: 136, endPoint x: 240, endPoint y: 110, distance: 27.1
click at [240, 110] on ul "Data Enrichment: Improving data quality for forecasting, deal evaluation, and c…" at bounding box center [259, 122] width 216 height 113
click at [240, 110] on li "Salesforce Integration: Seamless integration with their complex Salesforce envi…" at bounding box center [259, 108] width 216 height 19
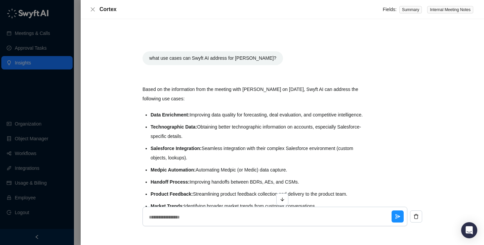
scroll to position [150, 0]
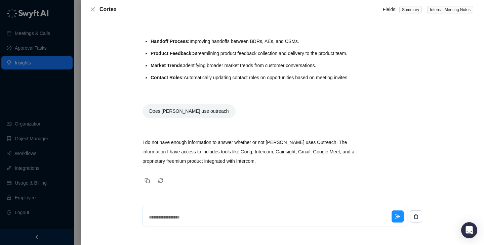
click at [223, 219] on textarea at bounding box center [268, 217] width 245 height 17
type textarea "*"
type textarea "**"
type textarea "*"
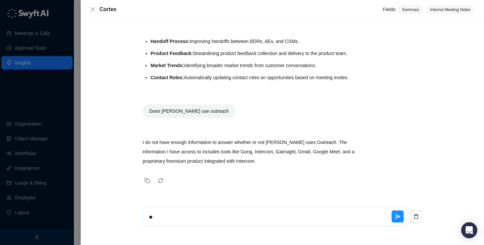
type textarea "***"
type textarea "*"
type textarea "****"
type textarea "*"
type textarea "*****"
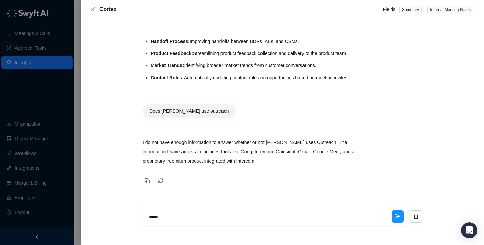
type textarea "*"
type textarea "*****"
type textarea "*"
type textarea "*******"
type textarea "*"
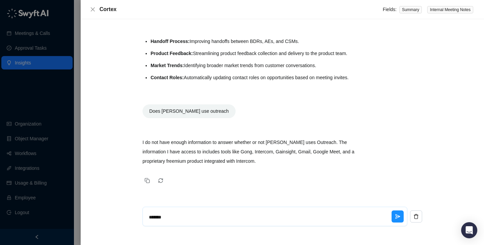
type textarea "********"
type textarea "*"
type textarea "********"
type textarea "*"
type textarea "**********"
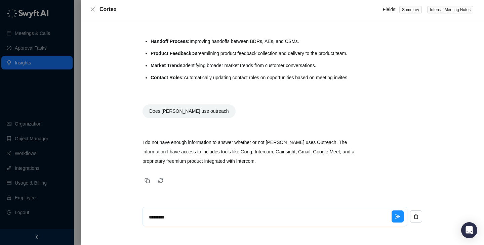
type textarea "*"
type textarea "**********"
type textarea "*"
type textarea "**********"
type textarea "*"
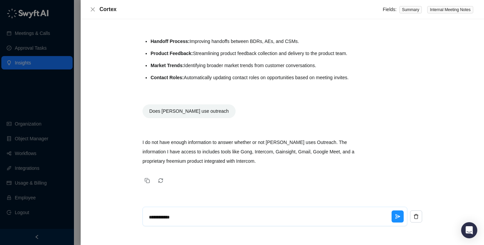
type textarea "**********"
type textarea "*"
type textarea "**********"
type textarea "*"
type textarea "**********"
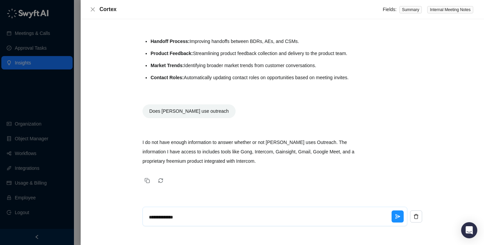
type textarea "*"
type textarea "**********"
type textarea "*"
type textarea "**********"
type textarea "*"
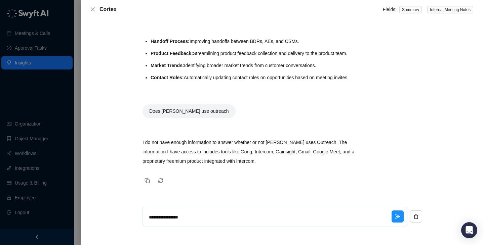
type textarea "**********"
type textarea "*"
type textarea "**********"
type textarea "*"
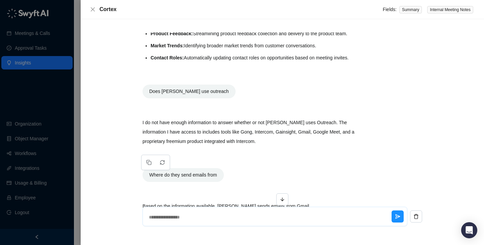
scroll to position [146, 0]
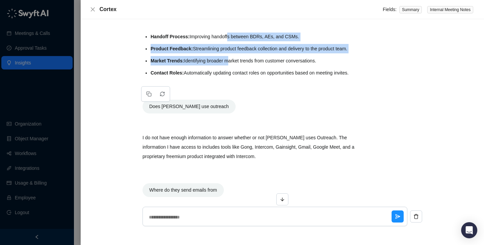
drag, startPoint x: 230, startPoint y: 68, endPoint x: 230, endPoint y: 44, distance: 23.9
click at [230, 44] on ul "Data Enrichment: Improving data quality for forecasting, deal evaluation, and c…" at bounding box center [259, 21] width 216 height 113
click at [230, 41] on li "Handoff Process: Improving handoffs between BDRs, AEs, and CSMs." at bounding box center [259, 36] width 216 height 9
drag, startPoint x: 230, startPoint y: 45, endPoint x: 232, endPoint y: 67, distance: 22.2
click at [232, 67] on ul "Data Enrichment: Improving data quality for forecasting, deal evaluation, and c…" at bounding box center [259, 21] width 216 height 113
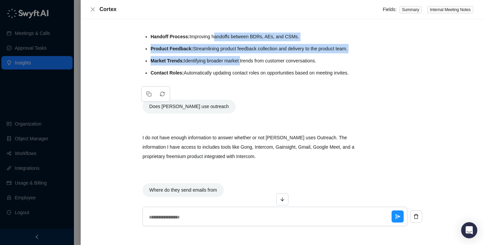
click at [232, 66] on li "Market Trends: Identifying broader market trends from customer conversations." at bounding box center [259, 60] width 216 height 9
drag, startPoint x: 232, startPoint y: 67, endPoint x: 198, endPoint y: 34, distance: 46.6
click at [198, 34] on ul "Data Enrichment: Improving data quality for forecasting, deal evaluation, and c…" at bounding box center [259, 21] width 216 height 113
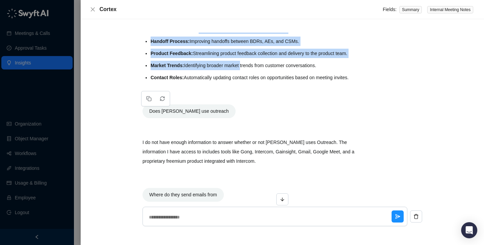
click at [198, 34] on li "Medpic Automation: Automating Medpic (or Medic) data capture." at bounding box center [259, 29] width 216 height 9
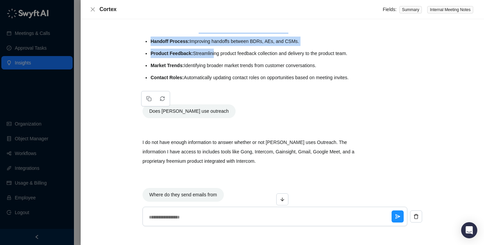
drag, startPoint x: 199, startPoint y: 39, endPoint x: 217, endPoint y: 68, distance: 34.1
click at [217, 68] on ul "Data Enrichment: Improving data quality for forecasting, deal evaluation, and c…" at bounding box center [259, 25] width 216 height 113
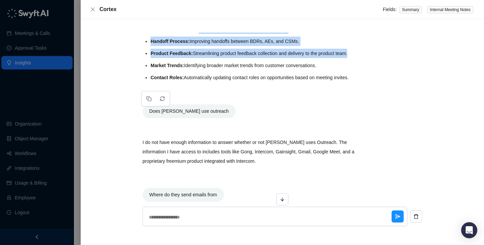
click at [217, 68] on ul "Data Enrichment: Improving data quality for forecasting, deal evaluation, and c…" at bounding box center [259, 25] width 216 height 113
drag, startPoint x: 217, startPoint y: 68, endPoint x: 213, endPoint y: 41, distance: 27.4
click at [213, 41] on ul "Data Enrichment: Improving data quality for forecasting, deal evaluation, and c…" at bounding box center [259, 25] width 216 height 113
click at [213, 34] on li "Medpic Automation: Automating Medpic (or Medic) data capture." at bounding box center [259, 29] width 216 height 9
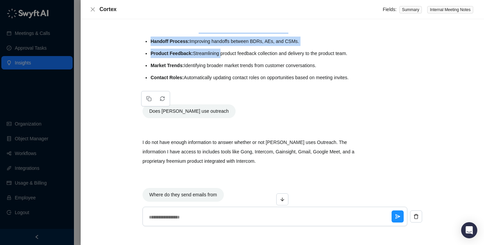
drag, startPoint x: 213, startPoint y: 41, endPoint x: 217, endPoint y: 69, distance: 28.5
click at [217, 69] on ul "Data Enrichment: Improving data quality for forecasting, deal evaluation, and c…" at bounding box center [259, 25] width 216 height 113
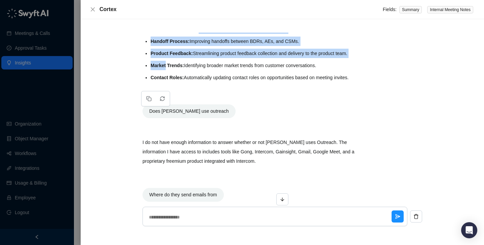
click at [217, 69] on ul "Data Enrichment: Improving data quality for forecasting, deal evaluation, and c…" at bounding box center [259, 25] width 216 height 113
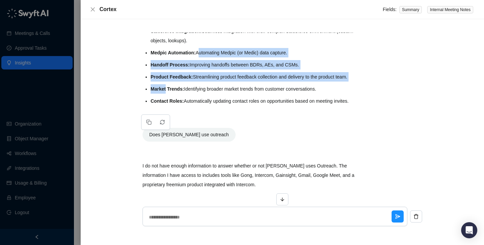
click at [216, 72] on ul "Data Enrichment: Improving data quality for forecasting, deal evaluation, and c…" at bounding box center [259, 49] width 216 height 113
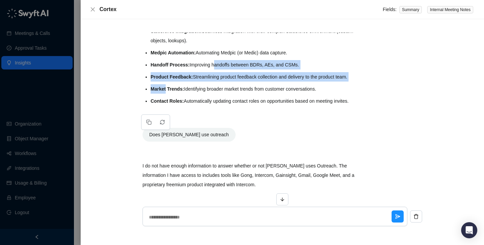
click at [216, 70] on li "Handoff Process: Improving handoffs between BDRs, AEs, and CSMs." at bounding box center [259, 64] width 216 height 9
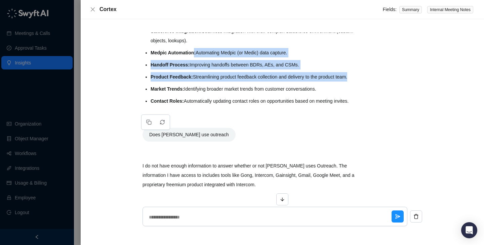
drag, startPoint x: 195, startPoint y: 57, endPoint x: 229, endPoint y: 92, distance: 47.8
click at [229, 92] on ul "Data Enrichment: Improving data quality for forecasting, deal evaluation, and c…" at bounding box center [259, 49] width 216 height 113
drag, startPoint x: 229, startPoint y: 92, endPoint x: 202, endPoint y: 60, distance: 41.0
click at [203, 60] on ul "Data Enrichment: Improving data quality for forecasting, deal evaluation, and c…" at bounding box center [259, 49] width 216 height 113
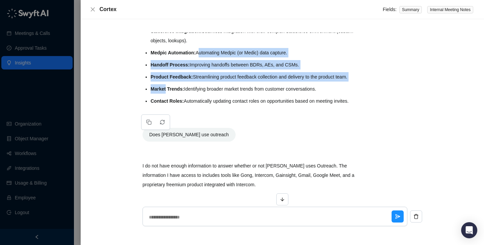
click at [202, 57] on li "Medpic Automation: Automating Medpic (or Medic) data capture." at bounding box center [259, 52] width 216 height 9
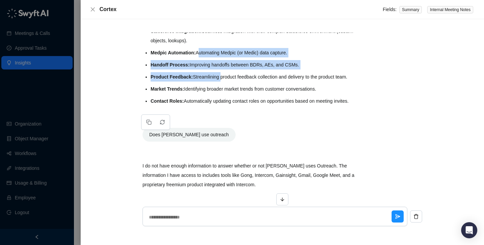
drag, startPoint x: 202, startPoint y: 60, endPoint x: 210, endPoint y: 86, distance: 27.3
click at [210, 86] on ul "Data Enrichment: Improving data quality for forecasting, deal evaluation, and c…" at bounding box center [259, 49] width 216 height 113
click at [210, 82] on li "Product Feedback: Streamlining product feedback collection and delivery to the …" at bounding box center [259, 76] width 216 height 9
drag, startPoint x: 210, startPoint y: 86, endPoint x: 203, endPoint y: 63, distance: 24.5
click at [203, 63] on ul "Data Enrichment: Improving data quality for forecasting, deal evaluation, and c…" at bounding box center [259, 49] width 216 height 113
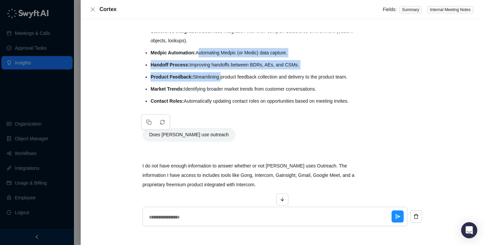
click at [203, 57] on li "Medpic Automation: Automating Medpic (or Medic) data capture." at bounding box center [259, 52] width 216 height 9
drag, startPoint x: 203, startPoint y: 63, endPoint x: 222, endPoint y: 87, distance: 30.9
click at [223, 87] on ul "Data Enrichment: Improving data quality for forecasting, deal evaluation, and c…" at bounding box center [259, 49] width 216 height 113
click at [222, 82] on li "Product Feedback: Streamlining product feedback collection and delivery to the …" at bounding box center [259, 76] width 216 height 9
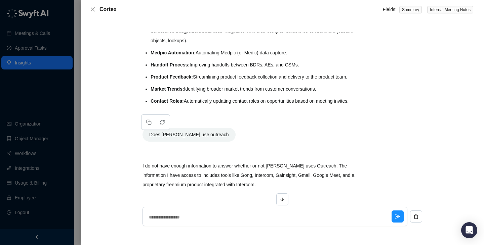
scroll to position [69, 0]
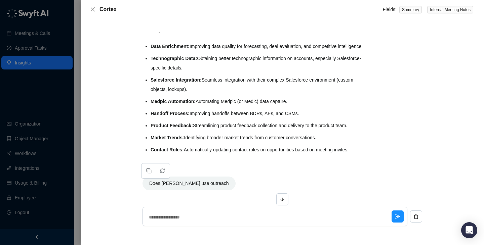
drag, startPoint x: 212, startPoint y: 64, endPoint x: 222, endPoint y: 134, distance: 71.0
click at [222, 134] on ul "Data Enrichment: Improving data quality for forecasting, deal evaluation, and c…" at bounding box center [259, 98] width 216 height 113
click at [222, 130] on li "Product Feedback: Streamlining product feedback collection and delivery to the …" at bounding box center [259, 125] width 216 height 9
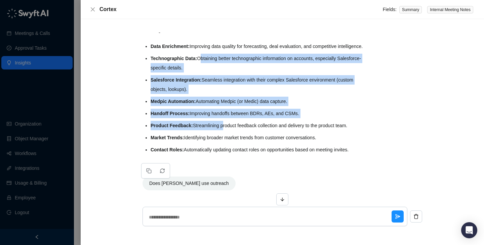
drag, startPoint x: 222, startPoint y: 134, endPoint x: 214, endPoint y: 72, distance: 63.0
click at [214, 72] on ul "Data Enrichment: Improving data quality for forecasting, deal evaluation, and c…" at bounding box center [259, 98] width 216 height 113
click at [214, 72] on li "Technographic Data: Obtaining better technographic information on accounts, esp…" at bounding box center [259, 63] width 216 height 19
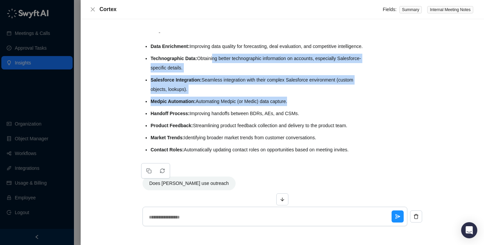
drag, startPoint x: 213, startPoint y: 70, endPoint x: 226, endPoint y: 117, distance: 48.8
click at [227, 117] on ul "Data Enrichment: Improving data quality for forecasting, deal evaluation, and c…" at bounding box center [259, 98] width 216 height 113
click at [226, 117] on ul "Data Enrichment: Improving data quality for forecasting, deal evaluation, and c…" at bounding box center [259, 98] width 216 height 113
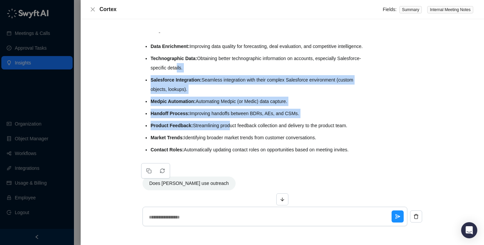
drag, startPoint x: 220, startPoint y: 114, endPoint x: 200, endPoint y: 73, distance: 45.8
click at [201, 75] on ul "Data Enrichment: Improving data quality for forecasting, deal evaluation, and c…" at bounding box center [259, 98] width 216 height 113
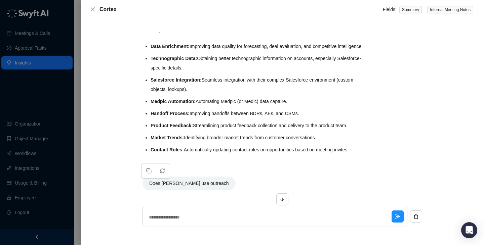
click at [200, 73] on li "Technographic Data: Obtaining better technographic information on accounts, esp…" at bounding box center [259, 63] width 216 height 19
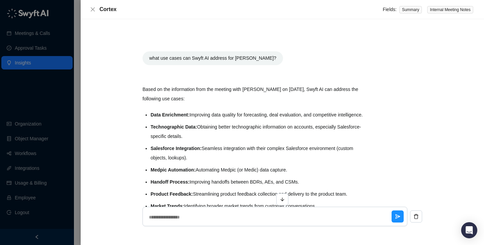
scroll to position [215, 0]
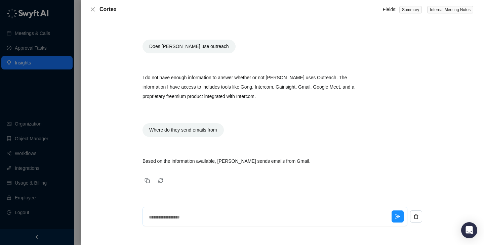
click at [225, 215] on textarea at bounding box center [268, 217] width 245 height 17
click at [239, 164] on p "Based on the information available, [PERSON_NAME] sends emails from Gmail." at bounding box center [254, 161] width 224 height 9
click at [336, 94] on p "I do not have enough information to answer whether or not [PERSON_NAME] uses Ou…" at bounding box center [254, 87] width 224 height 28
drag, startPoint x: 260, startPoint y: 161, endPoint x: 178, endPoint y: 161, distance: 81.7
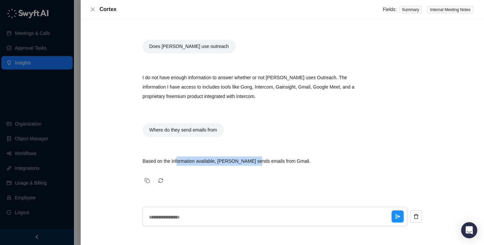
click at [178, 161] on p "Based on the information available, [PERSON_NAME] sends emails from Gmail." at bounding box center [254, 161] width 224 height 9
drag, startPoint x: 178, startPoint y: 161, endPoint x: 252, endPoint y: 161, distance: 73.6
click at [253, 161] on p "Based on the information available, [PERSON_NAME] sends emails from Gmail." at bounding box center [254, 161] width 224 height 9
click at [252, 161] on p "Based on the information available, [PERSON_NAME] sends emails from Gmail." at bounding box center [254, 161] width 224 height 9
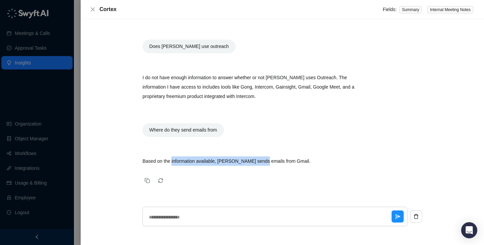
drag, startPoint x: 252, startPoint y: 161, endPoint x: 171, endPoint y: 161, distance: 80.6
click at [171, 161] on p "Based on the information available, [PERSON_NAME] sends emails from Gmail." at bounding box center [254, 161] width 224 height 9
drag, startPoint x: 171, startPoint y: 161, endPoint x: 251, endPoint y: 162, distance: 79.6
click at [251, 162] on p "Based on the information available, [PERSON_NAME] sends emails from Gmail." at bounding box center [254, 161] width 224 height 9
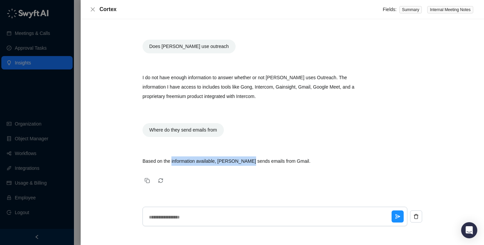
click at [251, 162] on p "Based on the information available, [PERSON_NAME] sends emails from Gmail." at bounding box center [254, 161] width 224 height 9
drag, startPoint x: 251, startPoint y: 162, endPoint x: 173, endPoint y: 161, distance: 77.6
click at [173, 161] on p "Based on the information available, [PERSON_NAME] sends emails from Gmail." at bounding box center [254, 161] width 224 height 9
drag, startPoint x: 173, startPoint y: 161, endPoint x: 238, endPoint y: 162, distance: 64.2
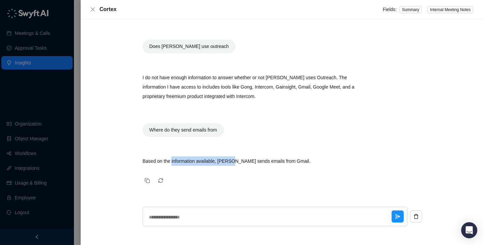
click at [238, 162] on p "Based on the information available, [PERSON_NAME] sends emails from Gmail." at bounding box center [254, 161] width 224 height 9
click at [237, 162] on p "Based on the information available, [PERSON_NAME] sends emails from Gmail." at bounding box center [254, 161] width 224 height 9
drag, startPoint x: 237, startPoint y: 162, endPoint x: 166, endPoint y: 162, distance: 70.6
click at [166, 162] on p "Based on the information available, [PERSON_NAME] sends emails from Gmail." at bounding box center [254, 161] width 224 height 9
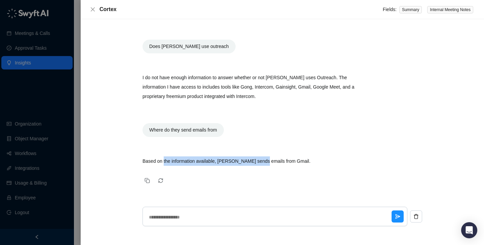
drag, startPoint x: 166, startPoint y: 162, endPoint x: 252, endPoint y: 162, distance: 85.4
click at [252, 162] on p "Based on the information available, [PERSON_NAME] sends emails from Gmail." at bounding box center [254, 161] width 224 height 9
drag, startPoint x: 252, startPoint y: 162, endPoint x: 167, endPoint y: 161, distance: 84.4
click at [167, 161] on p "Based on the information available, [PERSON_NAME] sends emails from Gmail." at bounding box center [254, 161] width 224 height 9
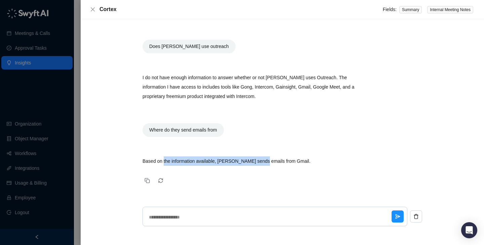
click at [167, 161] on p "Based on the information available, [PERSON_NAME] sends emails from Gmail." at bounding box center [254, 161] width 224 height 9
drag, startPoint x: 167, startPoint y: 161, endPoint x: 254, endPoint y: 165, distance: 86.4
click at [254, 165] on p "Based on the information available, [PERSON_NAME] sends emails from Gmail." at bounding box center [254, 161] width 224 height 9
drag, startPoint x: 262, startPoint y: 162, endPoint x: 163, endPoint y: 156, distance: 98.6
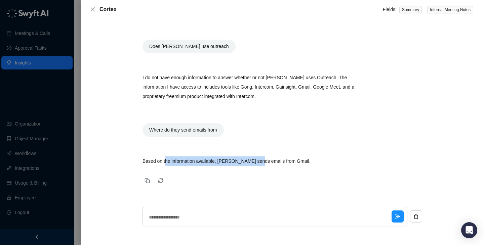
click at [163, 156] on div "Based on the information available, [PERSON_NAME] sends emails from Gmail." at bounding box center [254, 161] width 224 height 23
drag, startPoint x: 181, startPoint y: 163, endPoint x: 234, endPoint y: 163, distance: 52.4
click at [234, 163] on p "Based on the information available, [PERSON_NAME] sends emails from Gmail." at bounding box center [254, 161] width 224 height 9
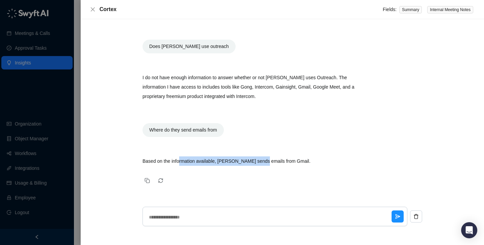
drag, startPoint x: 265, startPoint y: 162, endPoint x: 180, endPoint y: 162, distance: 85.4
click at [180, 162] on p "Based on the information available, [PERSON_NAME] sends emails from Gmail." at bounding box center [254, 161] width 224 height 9
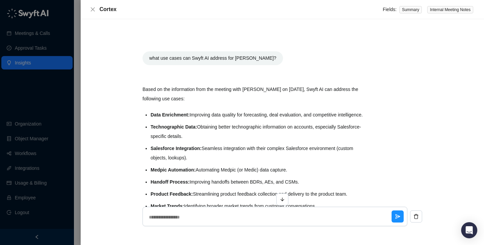
click at [89, 14] on div "Cortex Fields: Summary Internal Meeting Notes" at bounding box center [282, 9] width 403 height 19
